Goal: Information Seeking & Learning: Learn about a topic

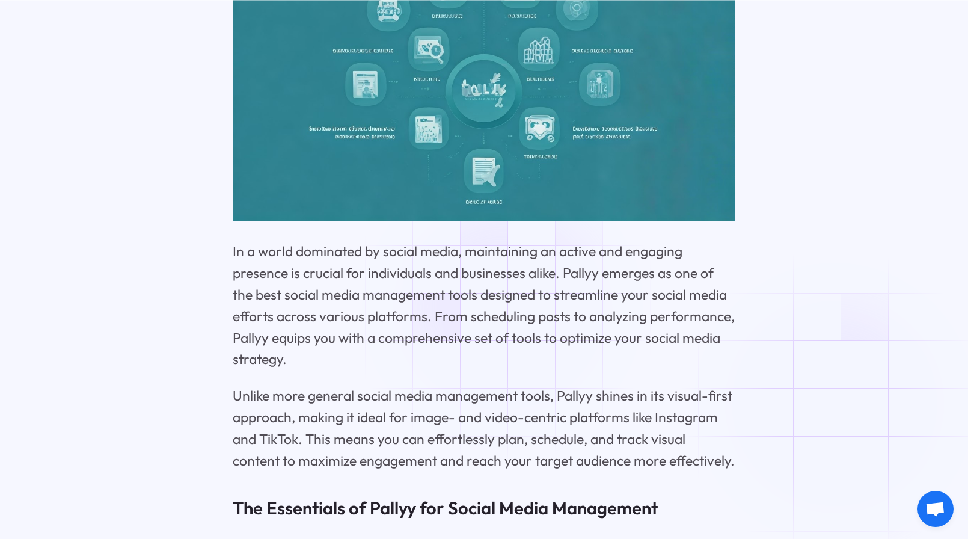
scroll to position [1925, 0]
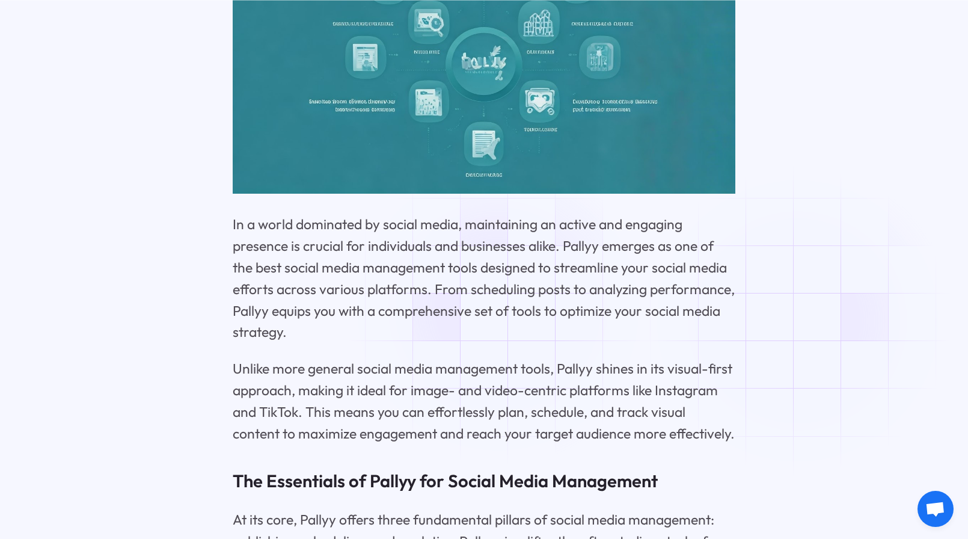
drag, startPoint x: 505, startPoint y: 308, endPoint x: 492, endPoint y: 314, distance: 14.5
drag, startPoint x: 492, startPoint y: 314, endPoint x: 351, endPoint y: 317, distance: 141.4
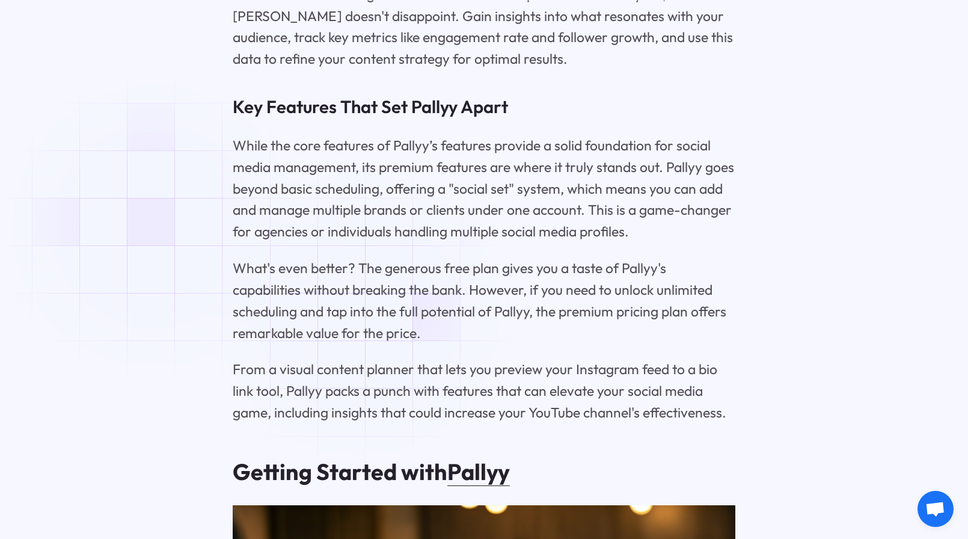
scroll to position [2707, 0]
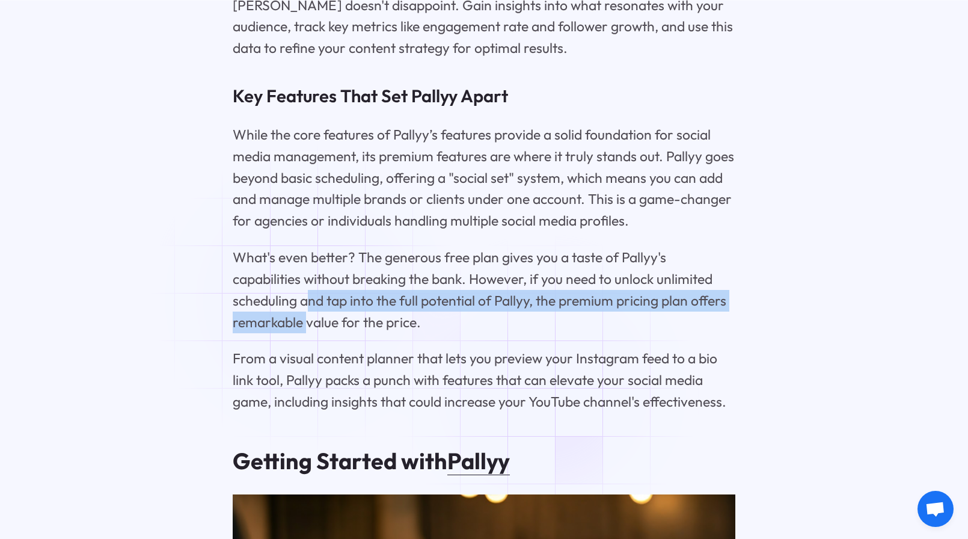
drag, startPoint x: 363, startPoint y: 314, endPoint x: 309, endPoint y: 299, distance: 56.2
click at [309, 299] on p "What's even better? The generous free plan gives you a taste of Pallyy's capabi…" at bounding box center [484, 290] width 502 height 86
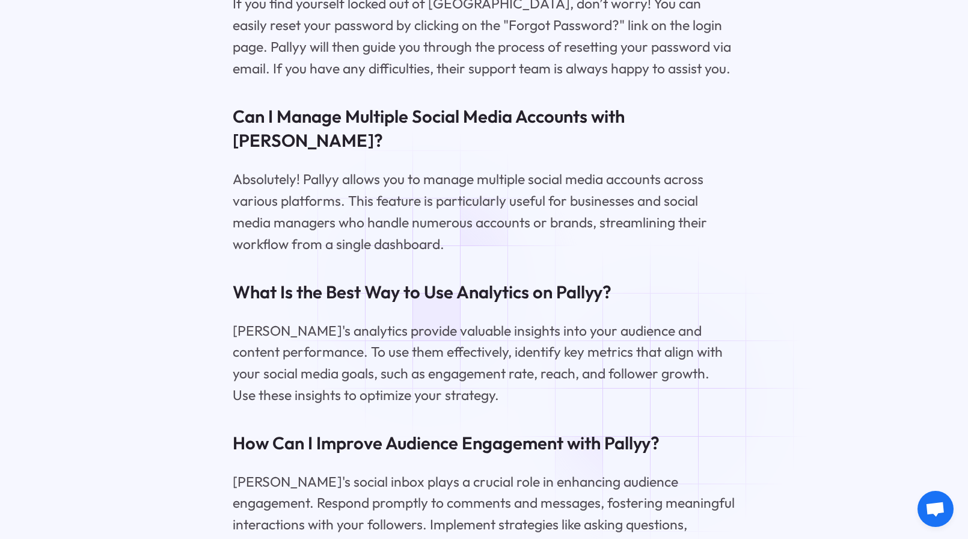
scroll to position [10706, 0]
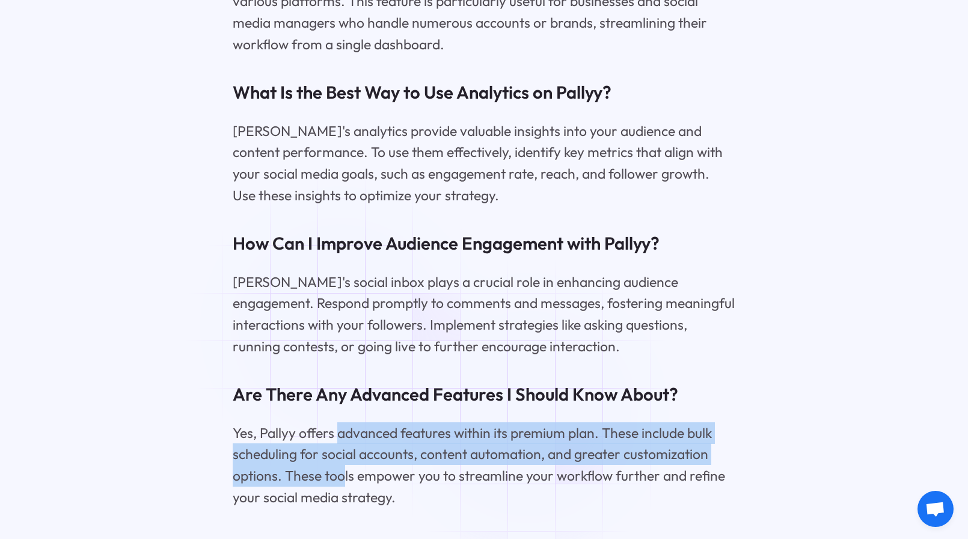
drag, startPoint x: 336, startPoint y: 280, endPoint x: 344, endPoint y: 327, distance: 48.3
click at [344, 422] on p "Yes, Pallyy offers advanced features within its premium plan. These include bul…" at bounding box center [484, 465] width 502 height 86
click at [343, 422] on p "Yes, Pallyy offers advanced features within its premium plan. These include bul…" at bounding box center [484, 465] width 502 height 86
click at [339, 422] on p "Yes, Pallyy offers advanced features within its premium plan. These include bul…" at bounding box center [484, 465] width 502 height 86
click at [432, 422] on p "Yes, Pallyy offers advanced features within its premium plan. These include bul…" at bounding box center [484, 465] width 502 height 86
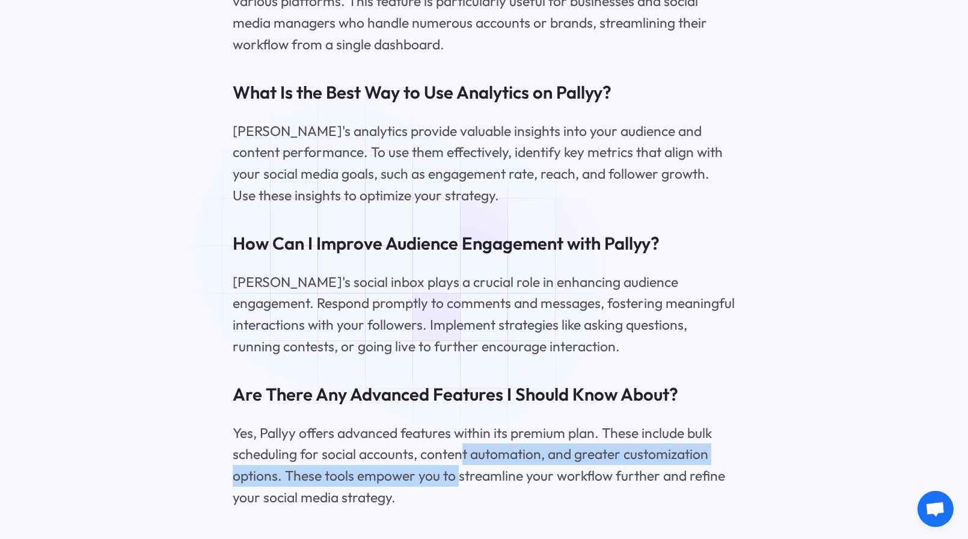
drag, startPoint x: 460, startPoint y: 310, endPoint x: 461, endPoint y: 288, distance: 21.7
click at [461, 422] on p "Yes, Pallyy offers advanced features within its premium plan. These include bul…" at bounding box center [484, 465] width 502 height 86
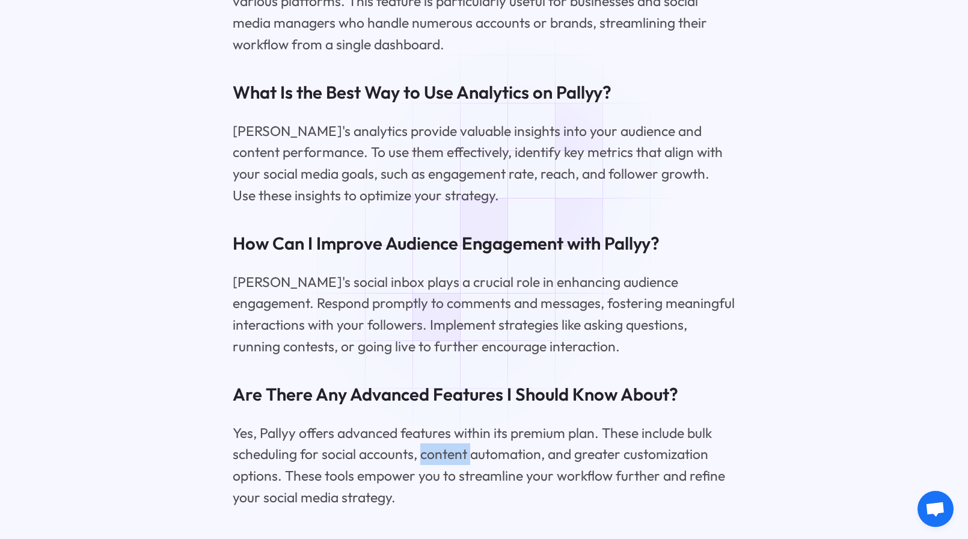
click at [461, 422] on p "Yes, Pallyy offers advanced features within its premium plan. These include bul…" at bounding box center [484, 465] width 502 height 86
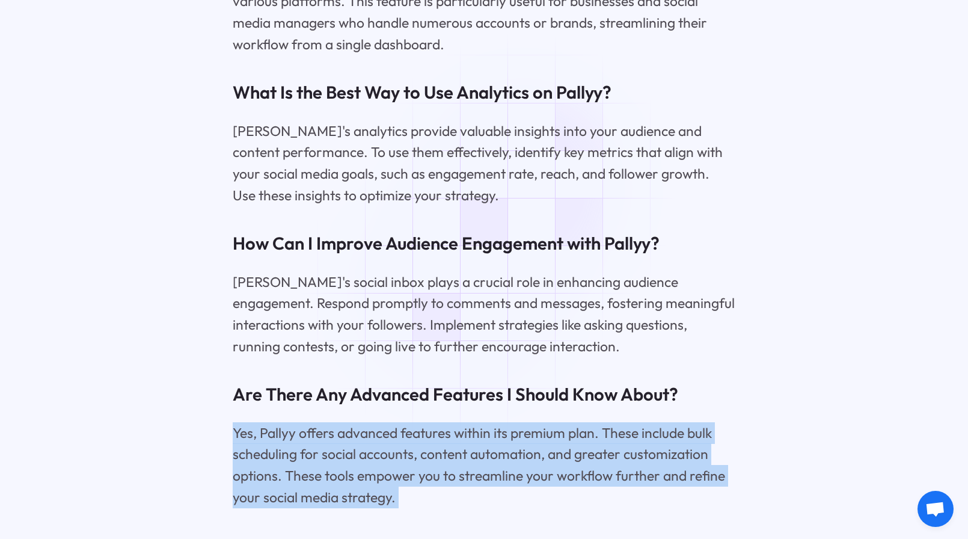
click at [458, 422] on p "Yes, Pallyy offers advanced features within its premium plan. These include bul…" at bounding box center [484, 465] width 502 height 86
